Goal: Task Accomplishment & Management: Use online tool/utility

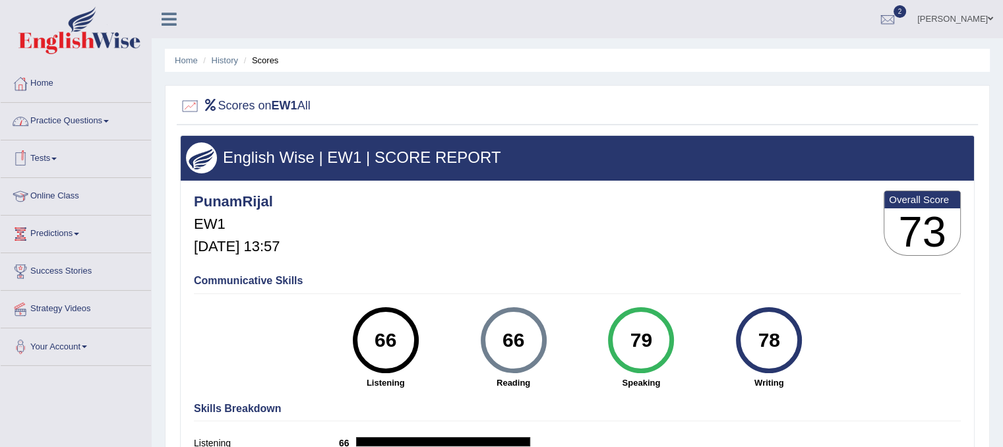
click at [87, 121] on link "Practice Questions" at bounding box center [76, 119] width 150 height 33
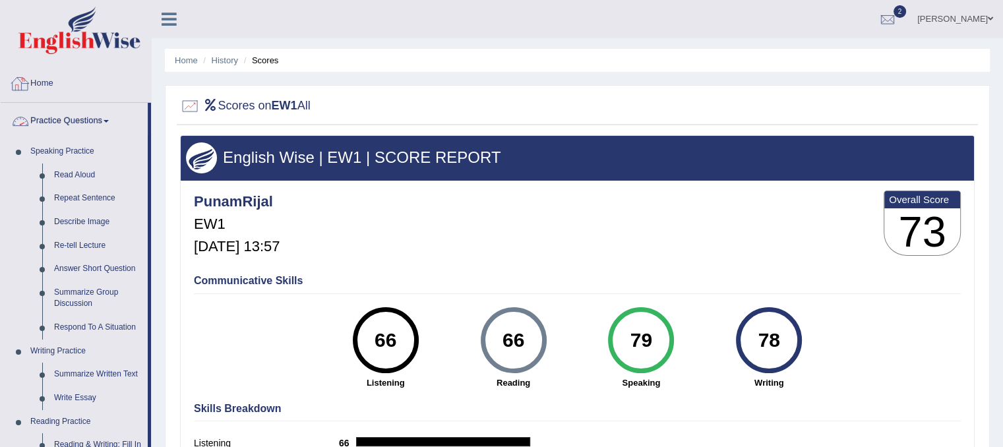
click at [56, 86] on link "Home" at bounding box center [76, 81] width 150 height 33
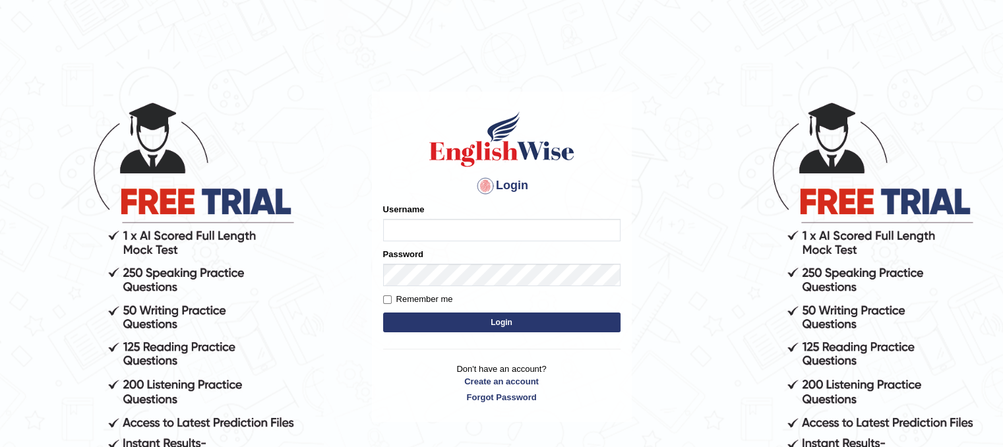
type input "PunamRijal"
click at [451, 315] on button "Login" at bounding box center [501, 323] width 237 height 20
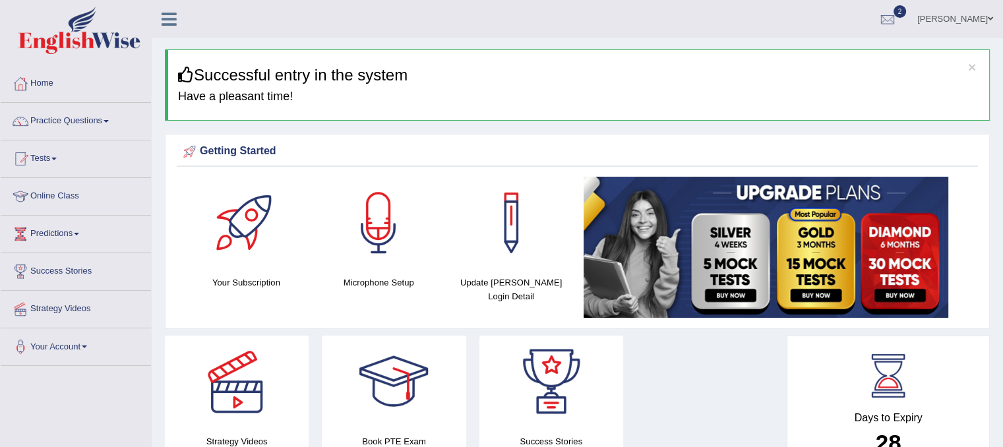
click at [53, 166] on link "Tests" at bounding box center [76, 156] width 150 height 33
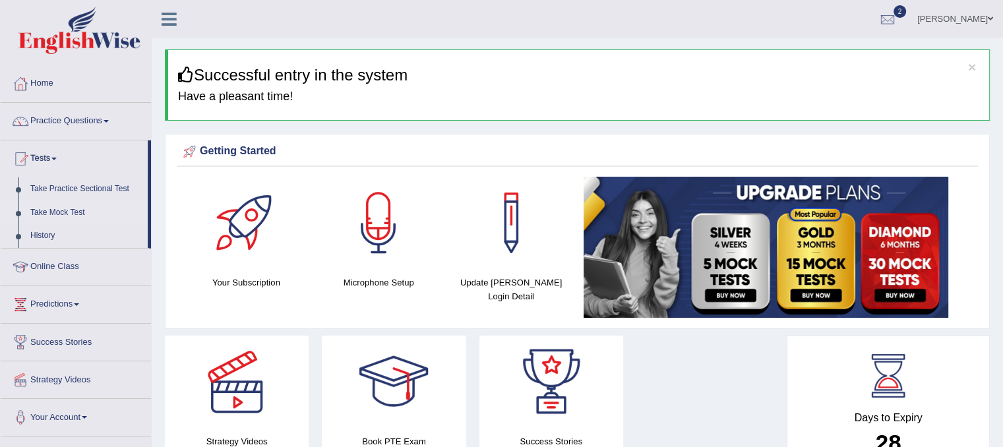
click at [66, 213] on link "Take Mock Test" at bounding box center [85, 213] width 123 height 24
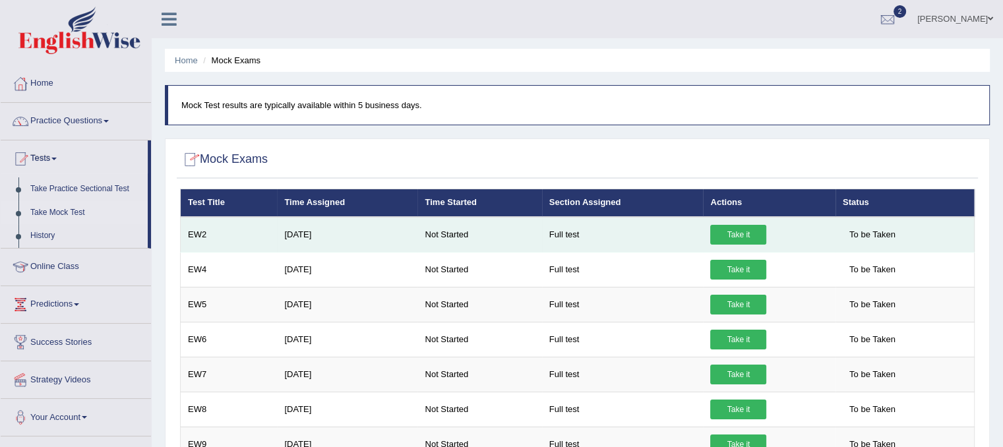
click at [733, 234] on link "Take it" at bounding box center [738, 235] width 56 height 20
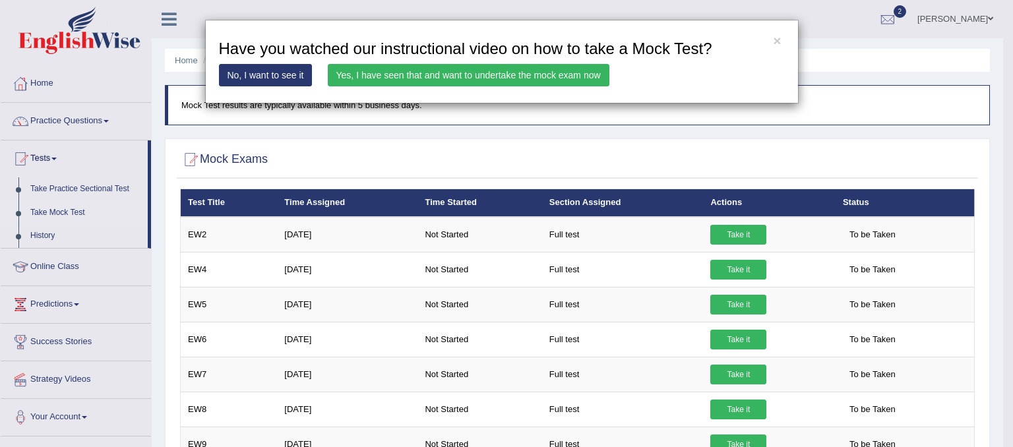
click at [430, 70] on link "Yes, I have seen that and want to undertake the mock exam now" at bounding box center [469, 75] width 282 height 22
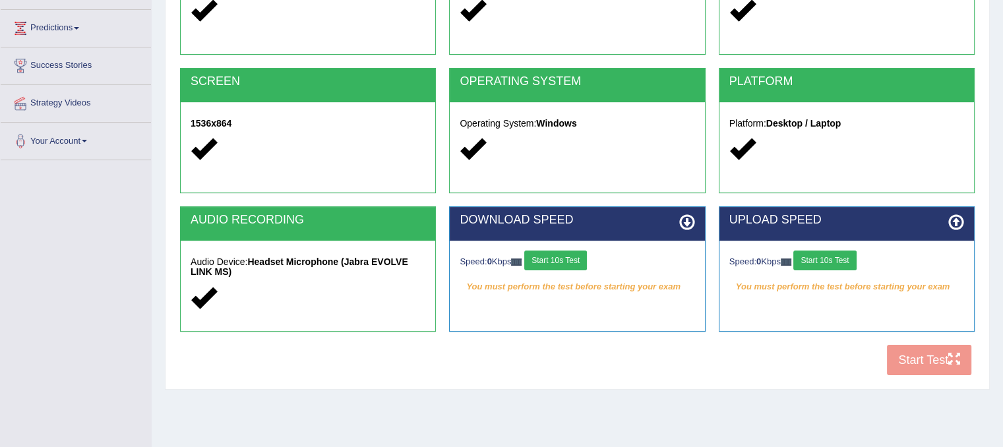
scroll to position [206, 0]
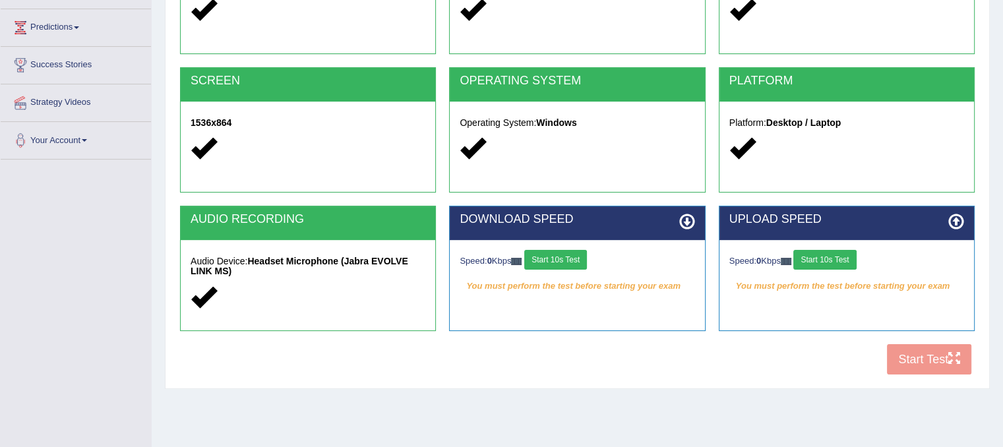
click at [562, 244] on div "Speed: 0 Kbps Start 10s Test You must perform the test before starting your exa…" at bounding box center [577, 273] width 255 height 66
click at [551, 276] on em "You must perform the test before starting your exam" at bounding box center [577, 286] width 235 height 20
click at [559, 255] on button "Start 10s Test" at bounding box center [555, 260] width 63 height 20
click at [837, 270] on div "Speed: 0 Kbps Start 10s Test" at bounding box center [846, 261] width 235 height 23
click at [833, 266] on button "Start 10s Test" at bounding box center [824, 260] width 63 height 20
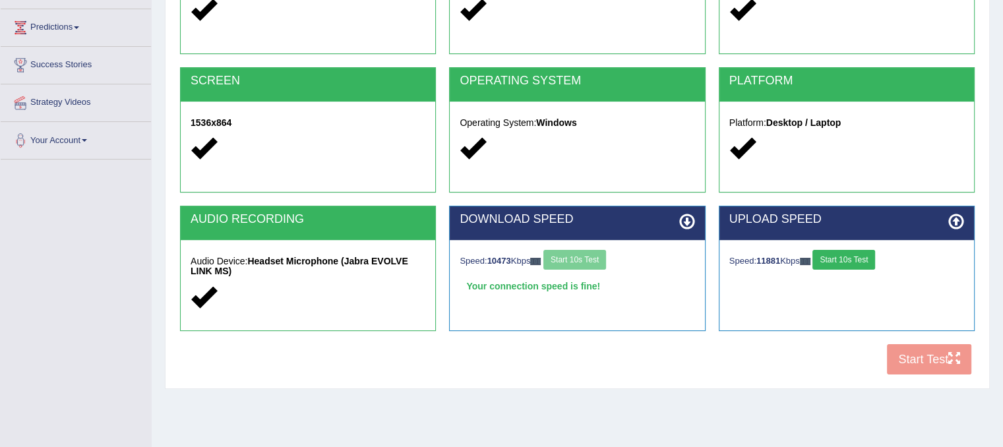
drag, startPoint x: 833, startPoint y: 266, endPoint x: 604, endPoint y: 315, distance: 234.5
click at [604, 315] on div "AUDIO RECORDING Audio Device: Headset Microphone (Jabra EVOLVE LINK MS) DOWNLOA…" at bounding box center [577, 275] width 808 height 138
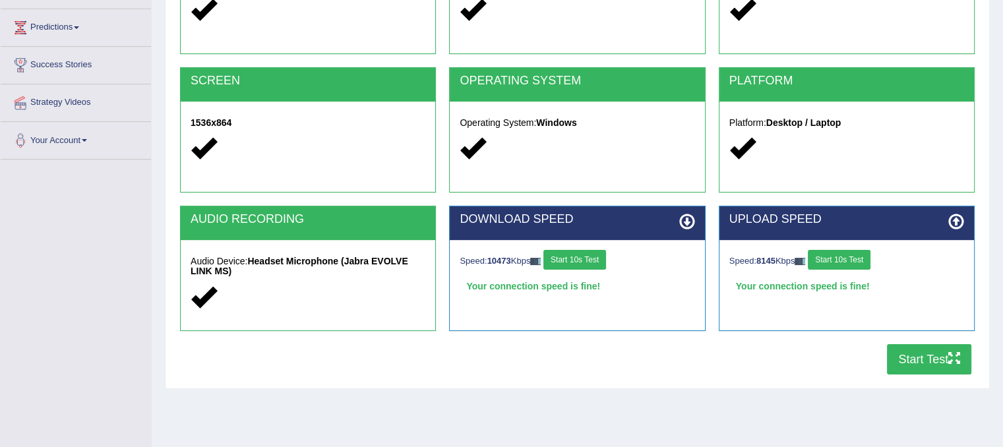
click at [920, 359] on button "Start Test" at bounding box center [929, 359] width 84 height 30
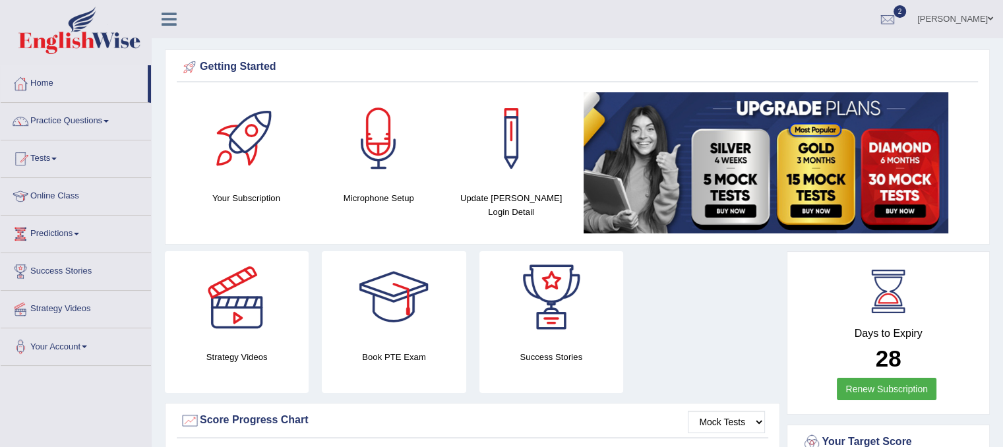
click at [549, 191] on h4 "Update Pearson Login Detail" at bounding box center [511, 205] width 119 height 28
click at [34, 90] on link "Home" at bounding box center [74, 81] width 147 height 33
drag, startPoint x: 1002, startPoint y: 87, endPoint x: 995, endPoint y: 243, distance: 156.4
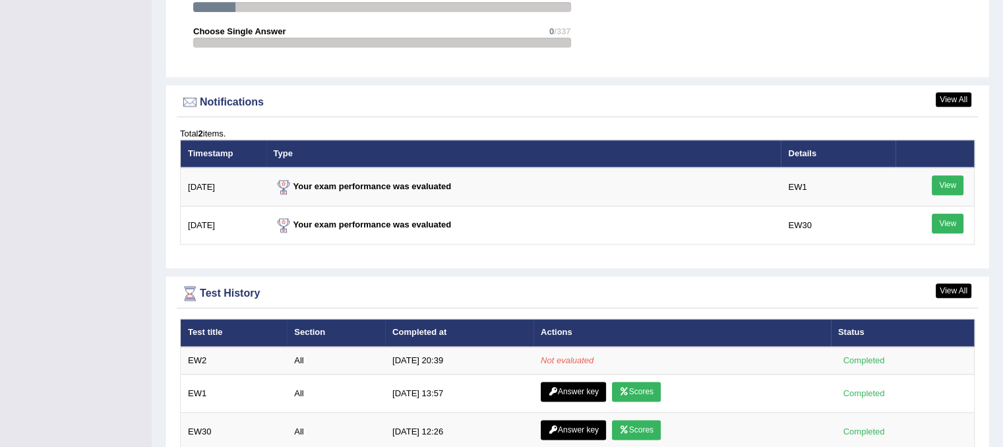
scroll to position [1781, 0]
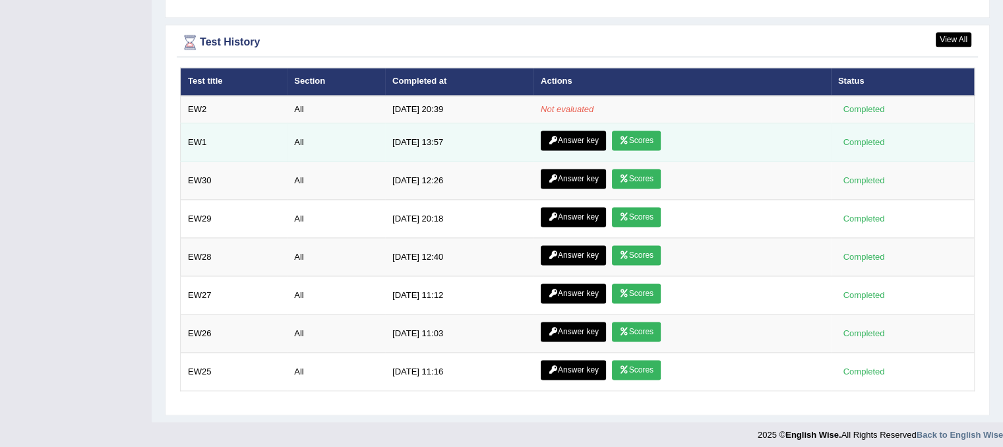
click at [570, 144] on link "Answer key" at bounding box center [573, 141] width 65 height 20
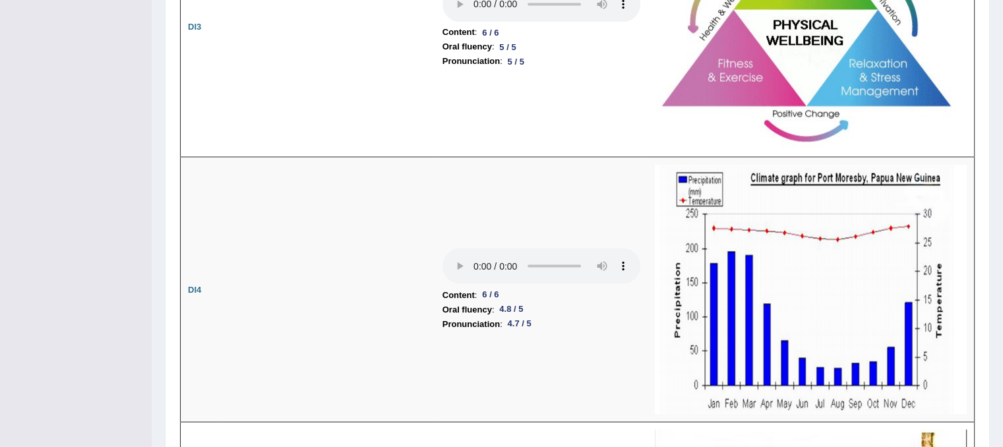
scroll to position [2420, 0]
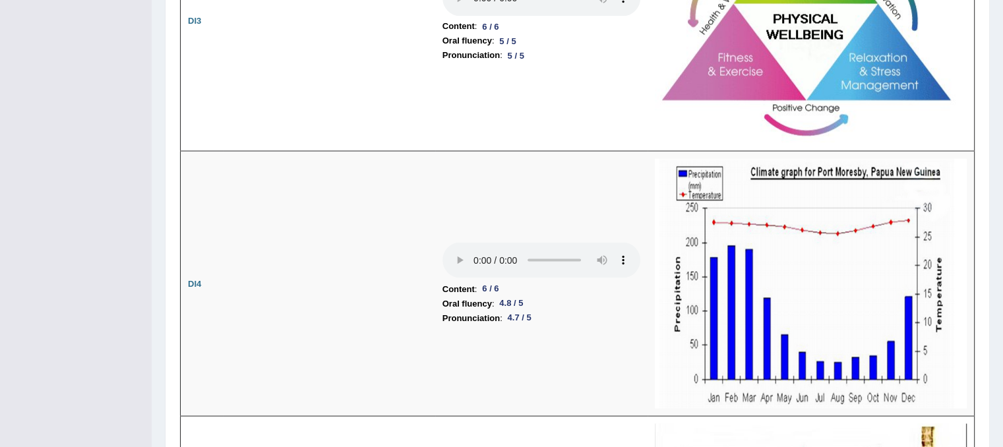
drag, startPoint x: 1000, startPoint y: 253, endPoint x: 1004, endPoint y: 230, distance: 23.5
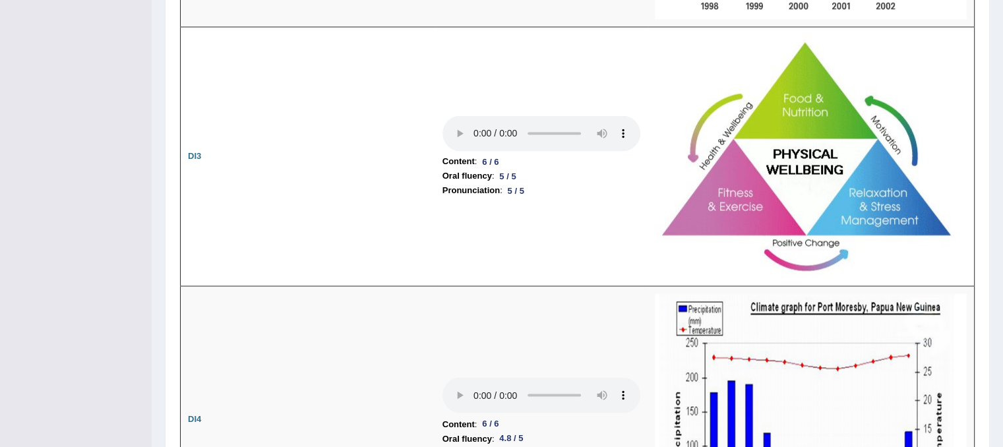
scroll to position [2279, 0]
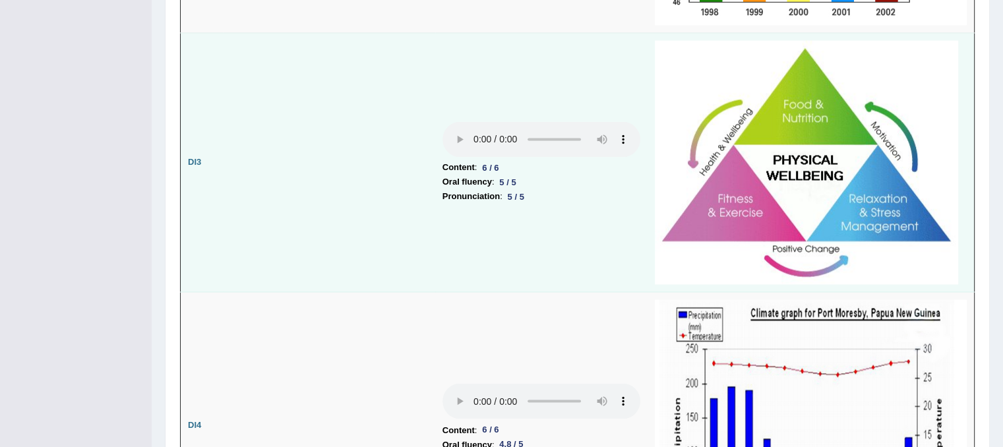
click at [727, 277] on td at bounding box center [811, 162] width 327 height 259
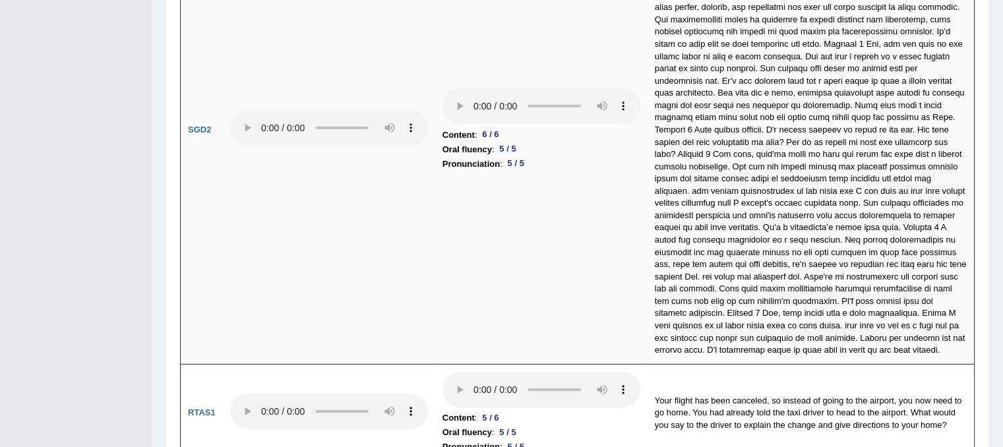
scroll to position [4204, 0]
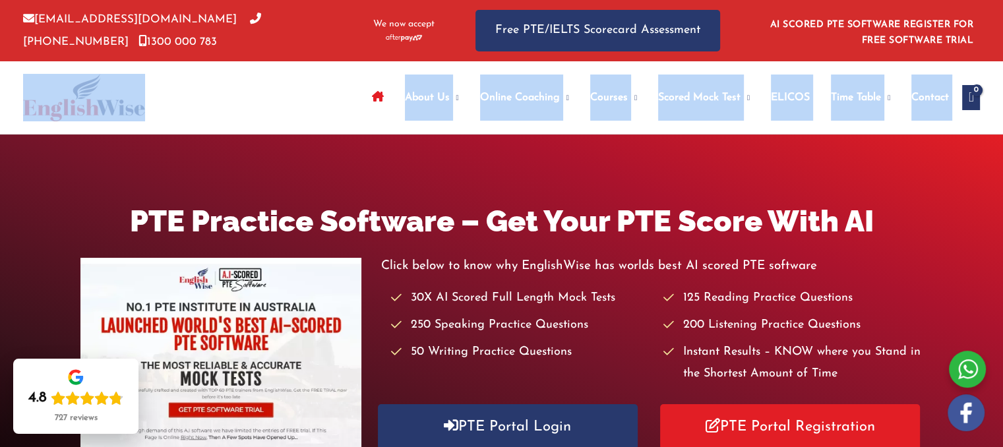
drag, startPoint x: 1002, startPoint y: 56, endPoint x: 970, endPoint y: 167, distance: 115.2
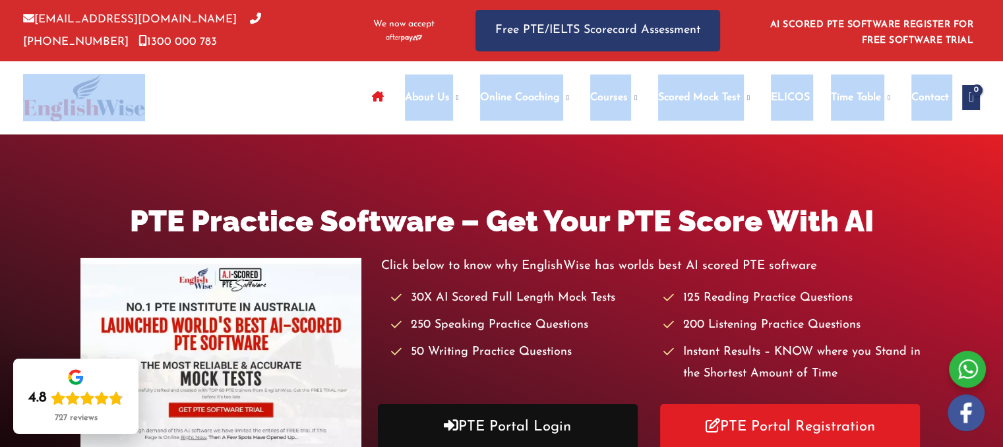
click at [510, 430] on link "PTE Portal Login" at bounding box center [508, 426] width 260 height 45
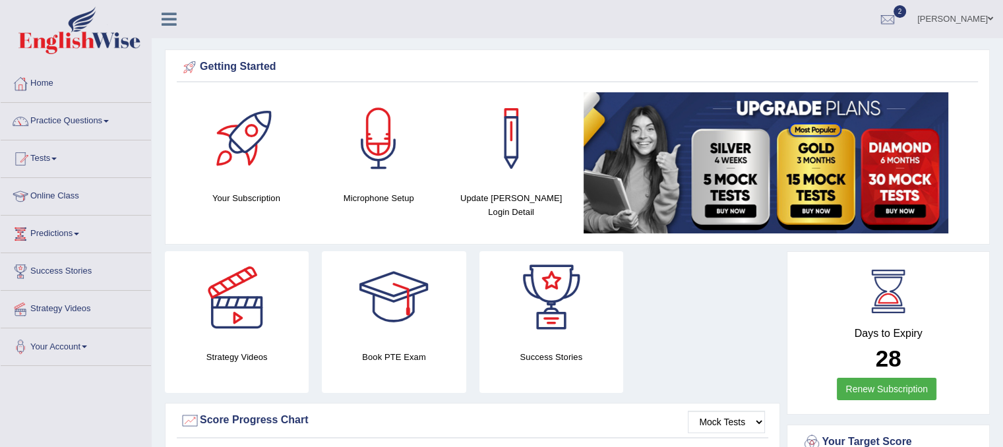
drag, startPoint x: 1010, startPoint y: 343, endPoint x: 574, endPoint y: 32, distance: 535.2
click at [574, 32] on ul "Punam Toggle navigation Username: PunamRijal Access Type: Online Subscription: …" at bounding box center [705, 19] width 596 height 38
click at [32, 82] on link "Home" at bounding box center [76, 81] width 150 height 33
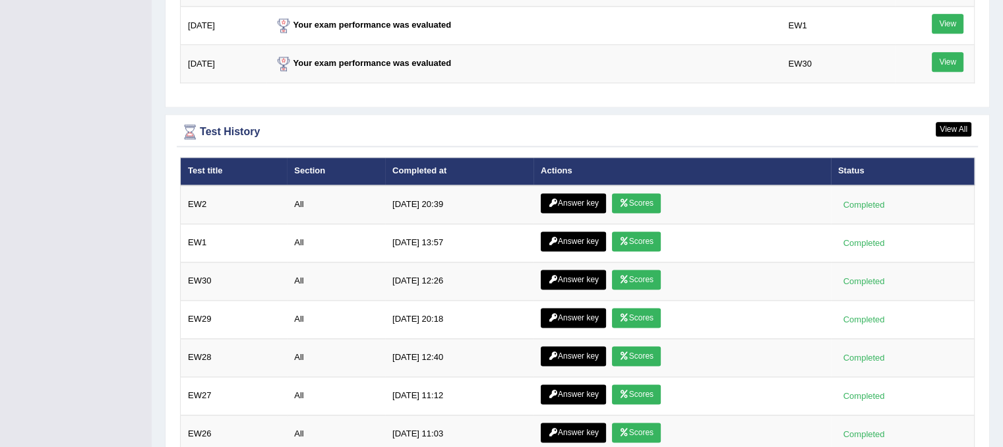
scroll to position [1761, 0]
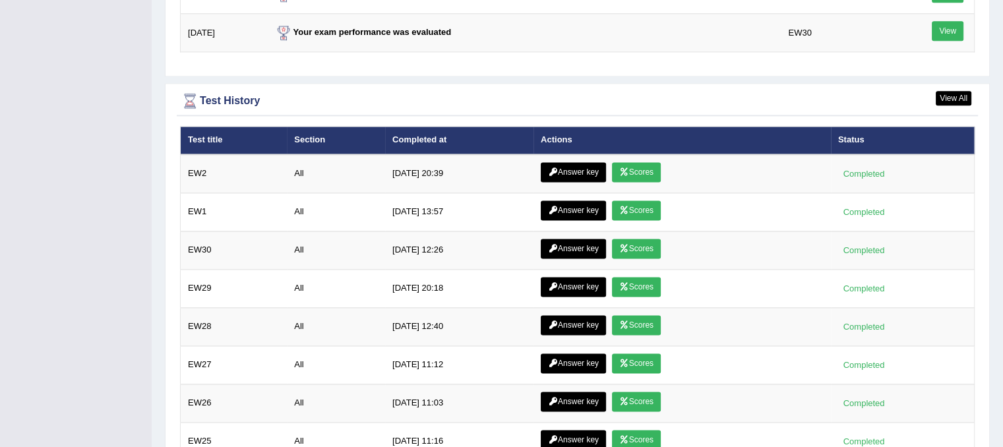
drag, startPoint x: 1006, startPoint y: 80, endPoint x: 1012, endPoint y: 408, distance: 327.1
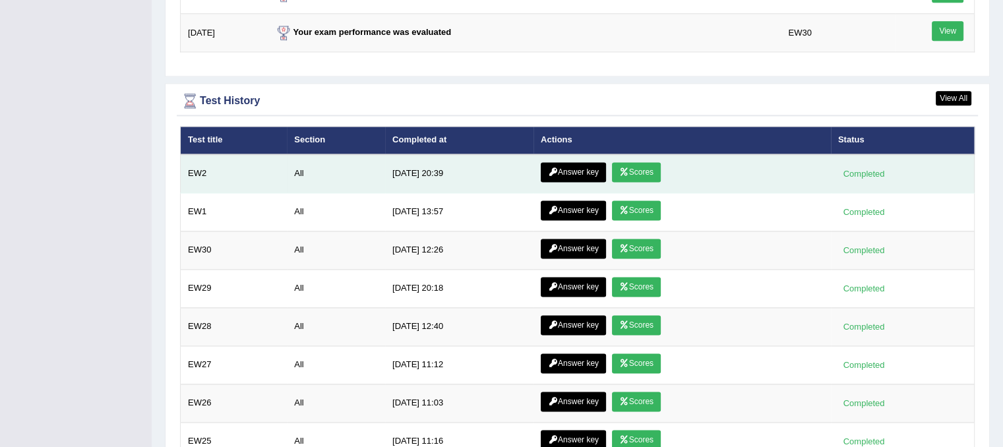
click at [634, 167] on link "Scores" at bounding box center [636, 172] width 49 height 20
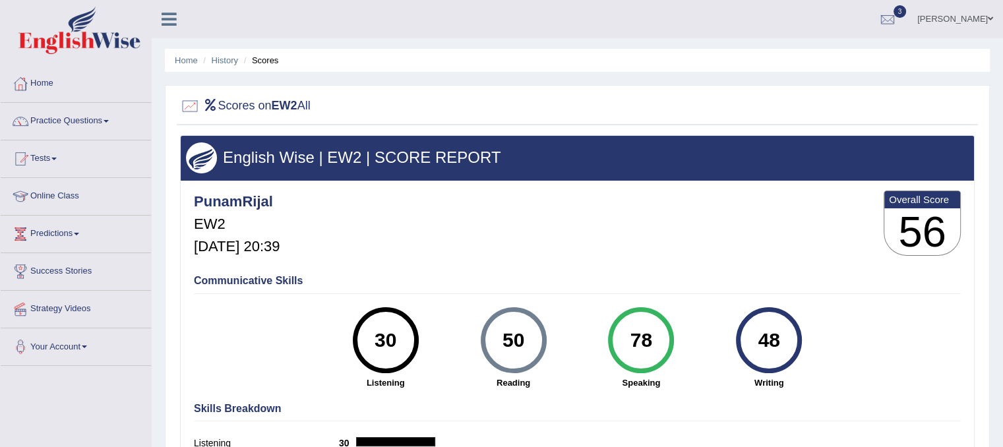
click at [498, 331] on div "50" at bounding box center [513, 340] width 48 height 55
click at [48, 86] on link "Home" at bounding box center [76, 81] width 150 height 33
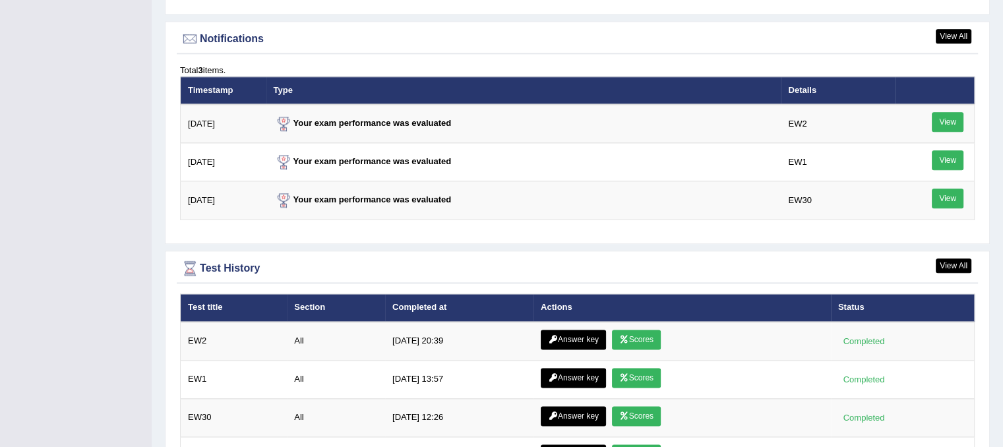
scroll to position [1596, 0]
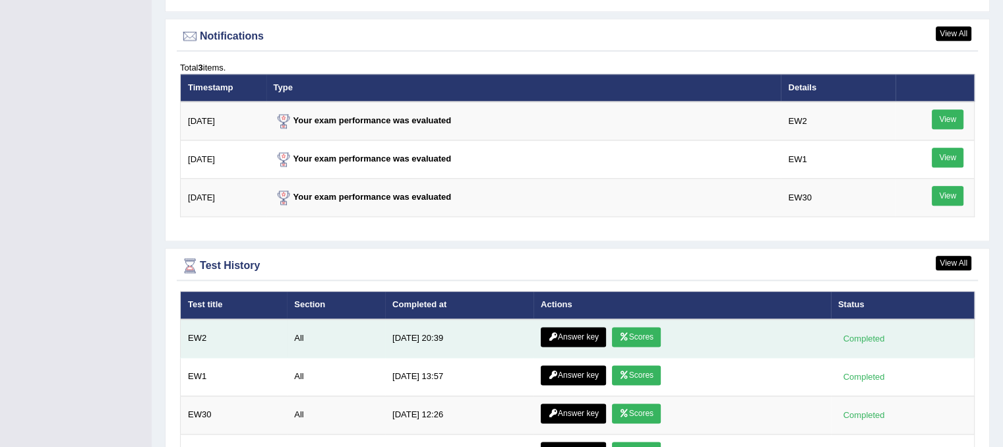
click at [635, 330] on link "Scores" at bounding box center [636, 337] width 49 height 20
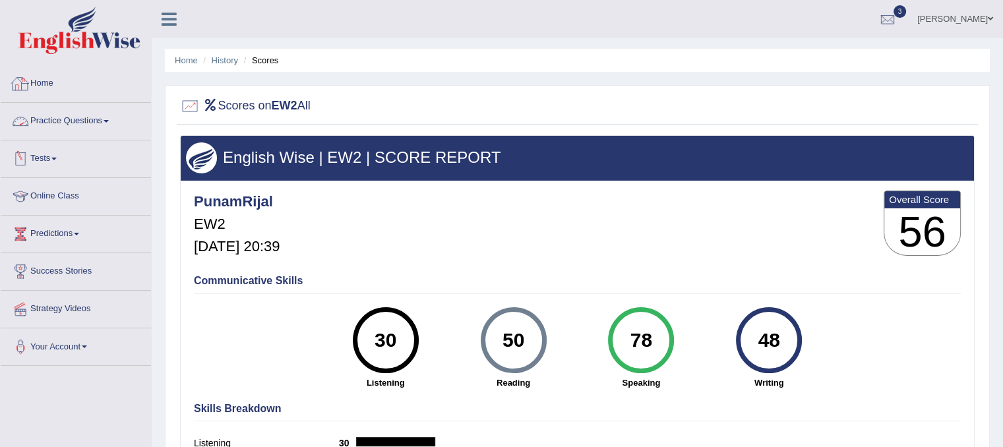
click at [47, 83] on link "Home" at bounding box center [76, 81] width 150 height 33
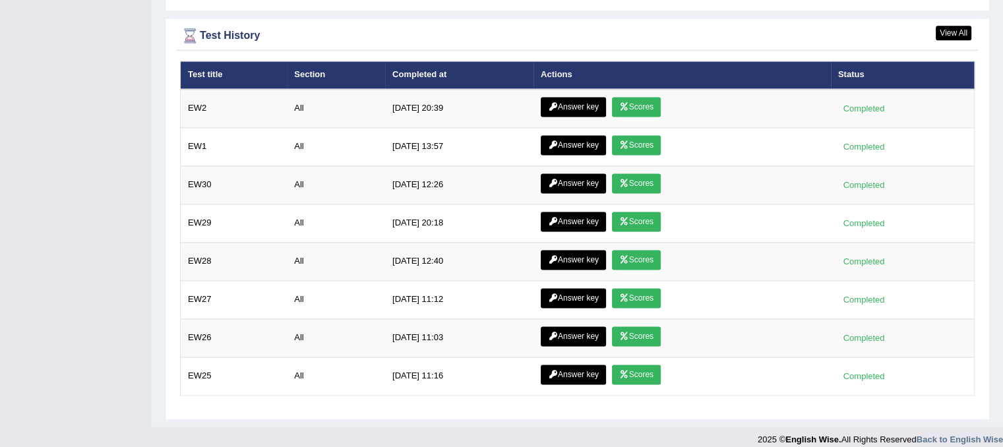
scroll to position [1820, 0]
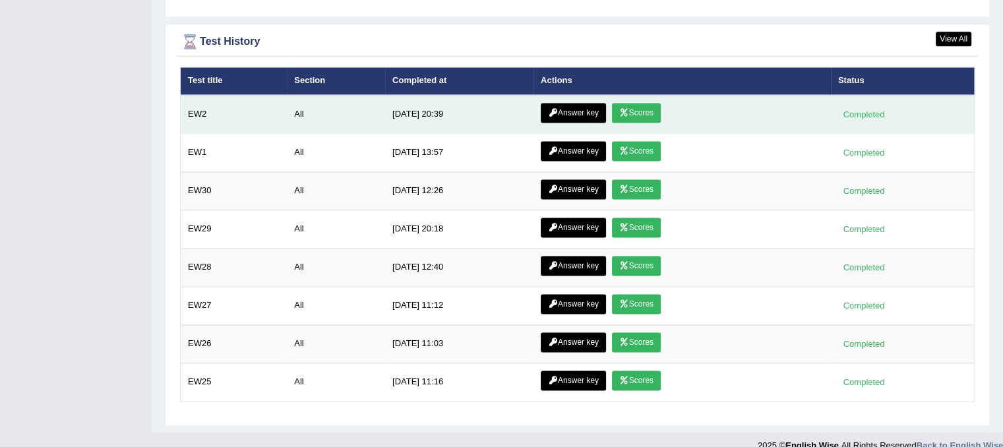
click at [572, 103] on link "Answer key" at bounding box center [573, 113] width 65 height 20
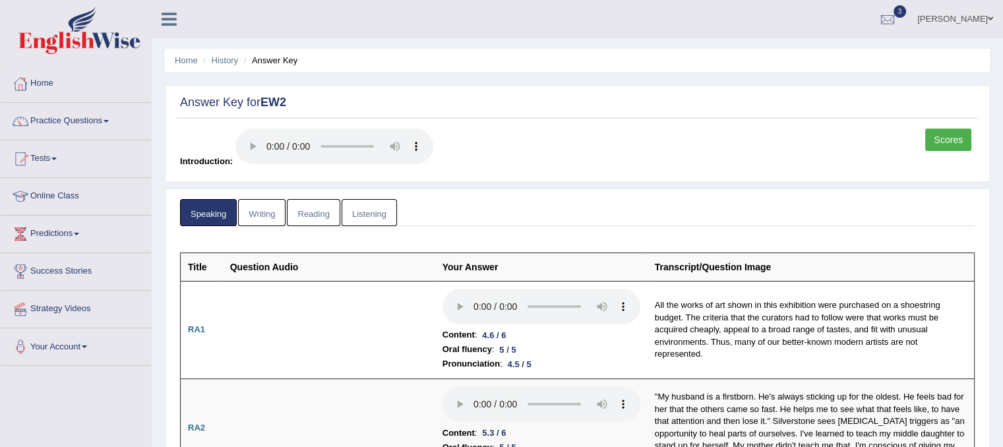
click at [364, 211] on link "Listening" at bounding box center [369, 212] width 55 height 27
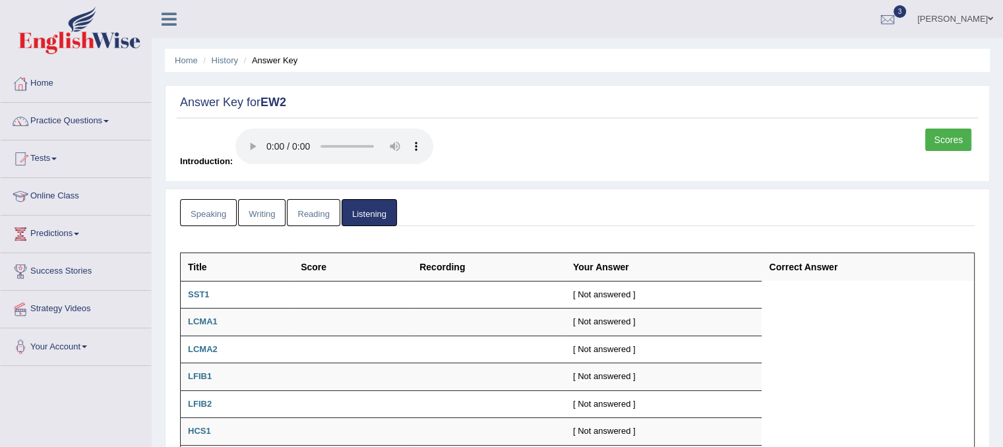
click at [313, 203] on link "Reading" at bounding box center [313, 212] width 53 height 27
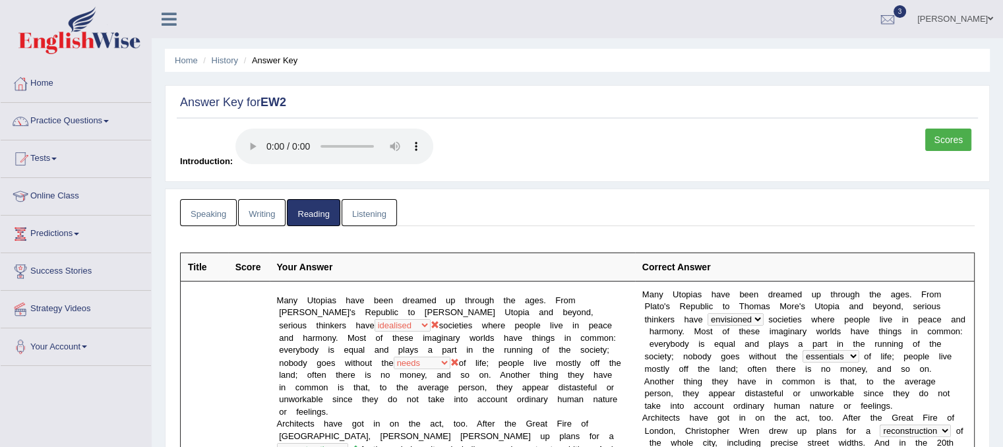
click at [264, 212] on link "Writing" at bounding box center [261, 212] width 47 height 27
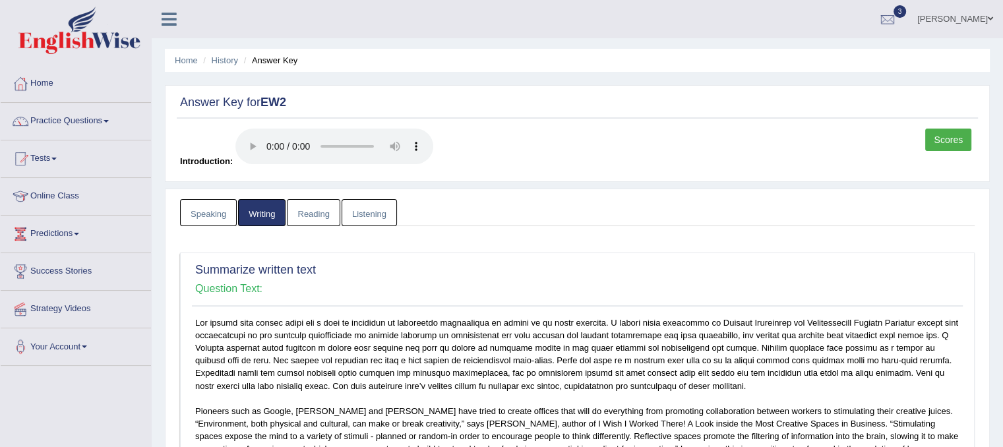
click at [311, 214] on link "Reading" at bounding box center [313, 212] width 53 height 27
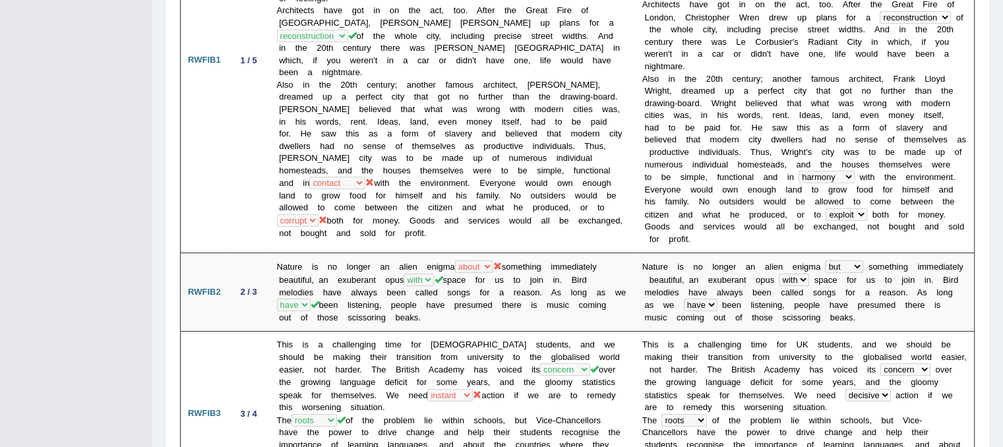
scroll to position [422, 0]
